Goal: Information Seeking & Learning: Learn about a topic

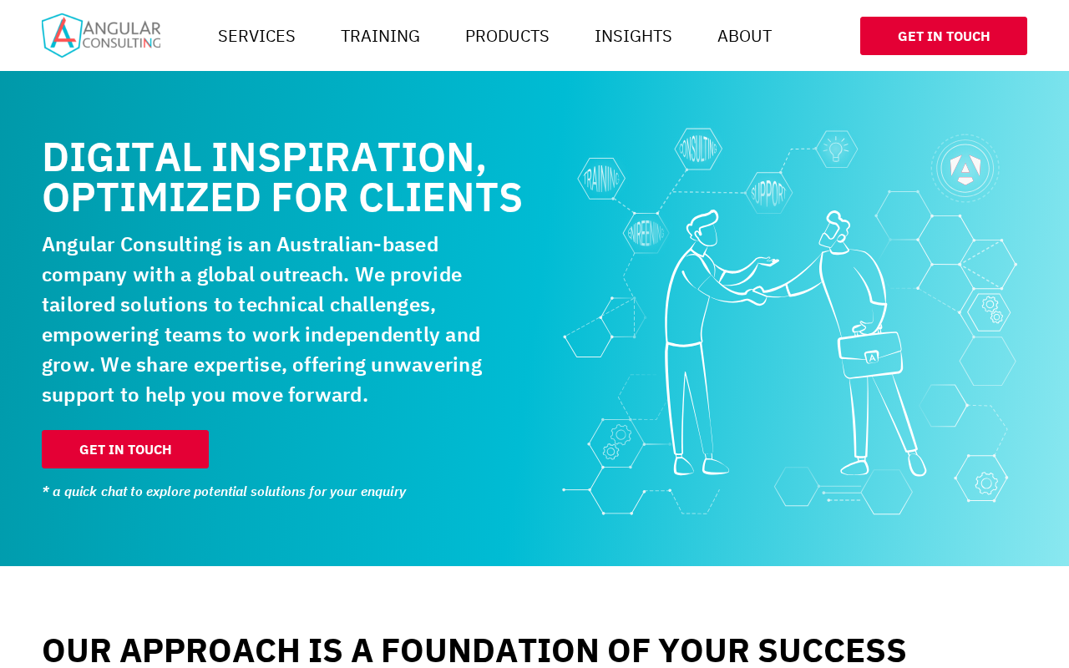
scroll to position [0, 1002]
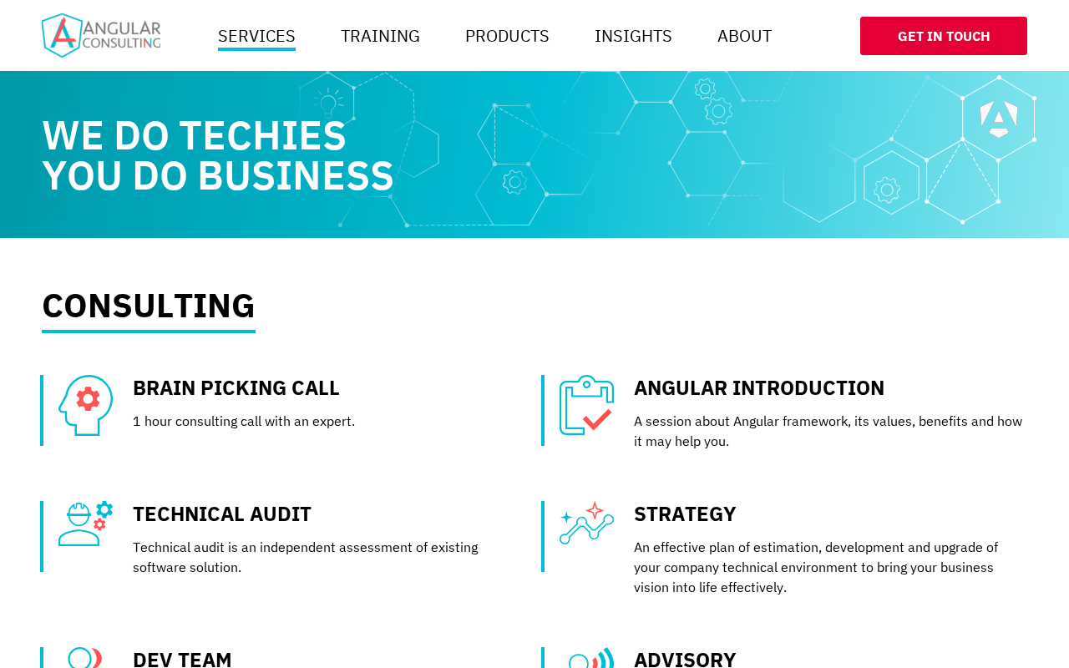
scroll to position [0, 1002]
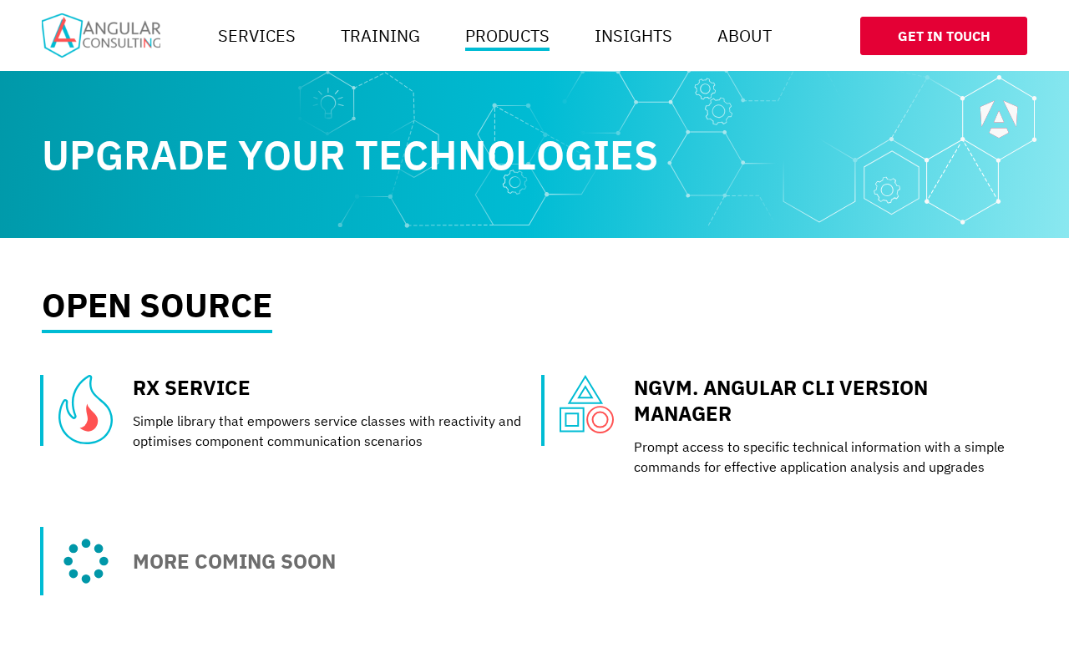
scroll to position [0, 1002]
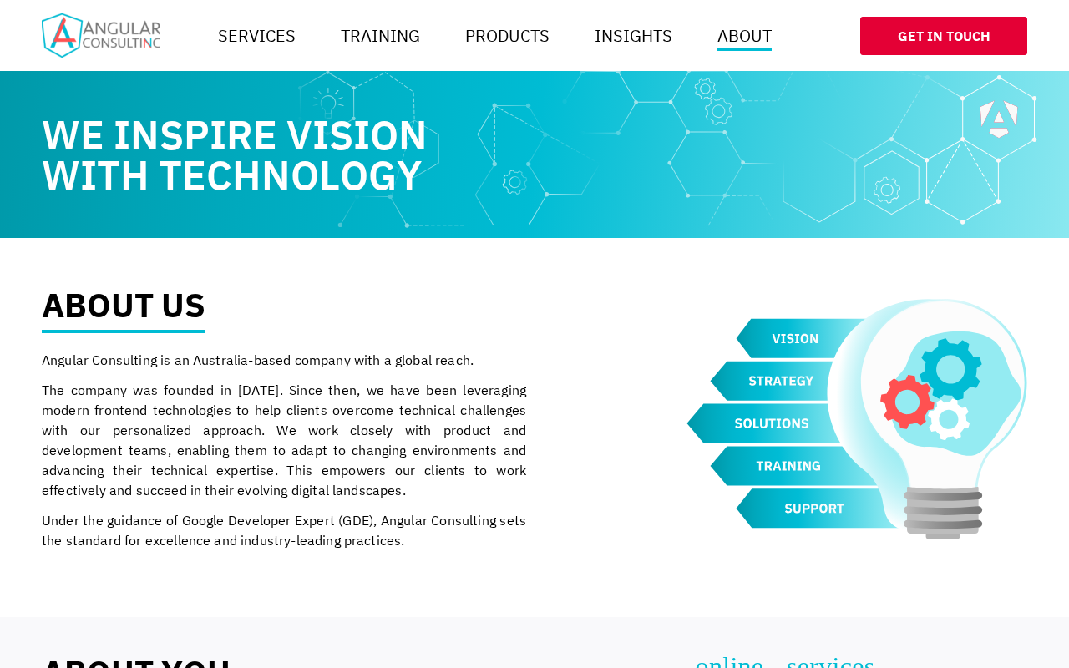
scroll to position [0, 1002]
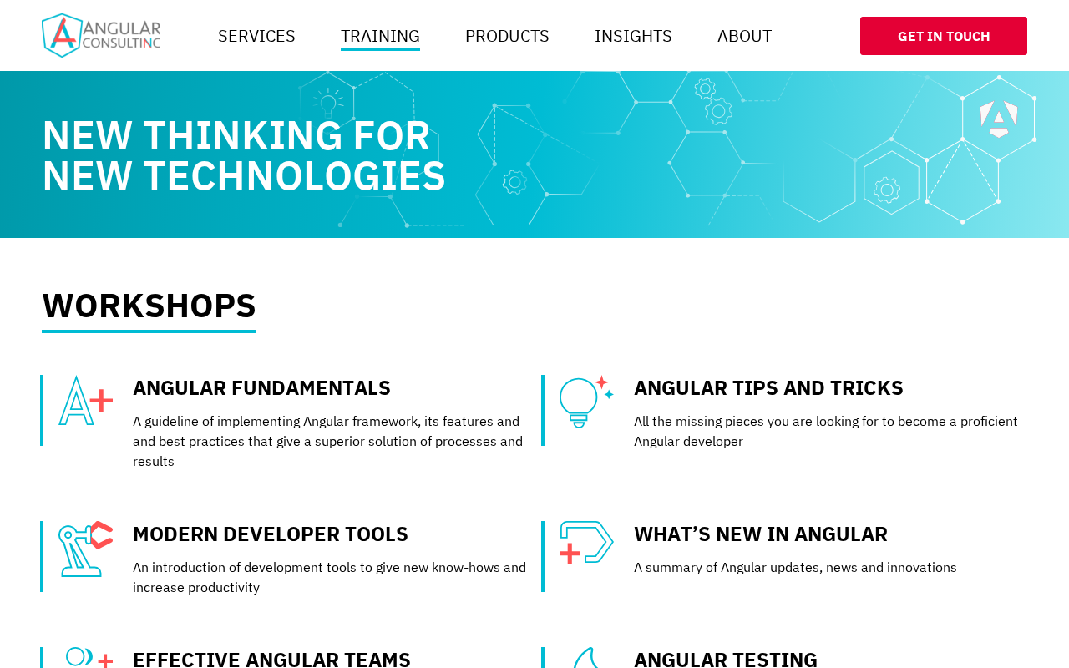
scroll to position [0, 1002]
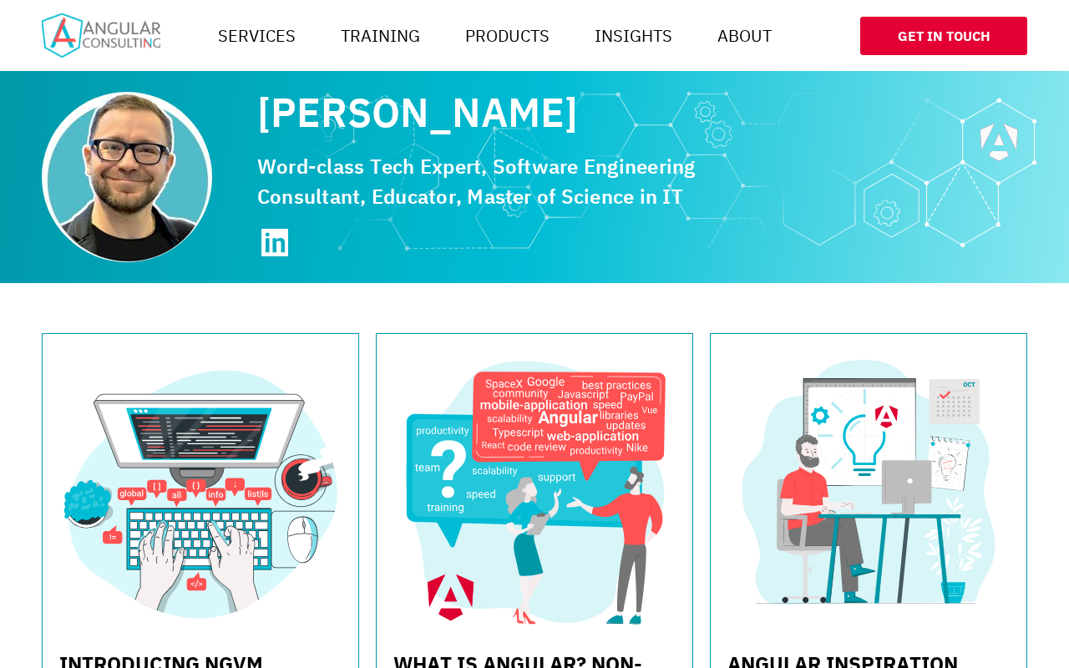
scroll to position [0, 1002]
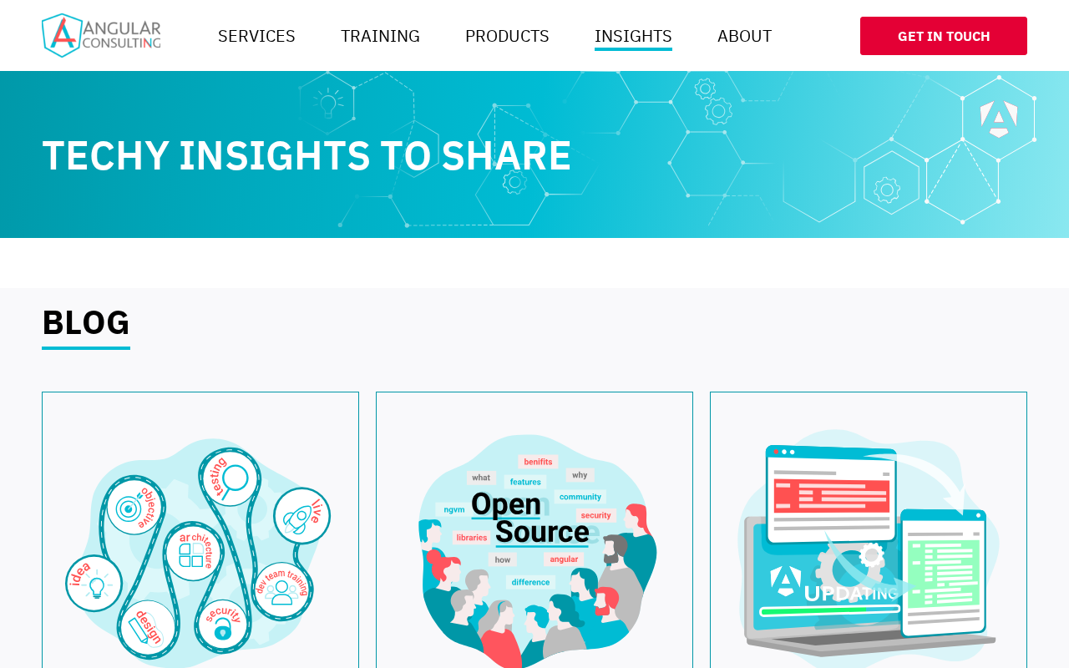
scroll to position [0, 1002]
